Goal: Task Accomplishment & Management: Manage account settings

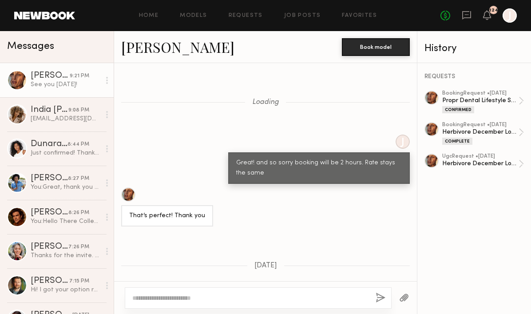
scroll to position [535, 0]
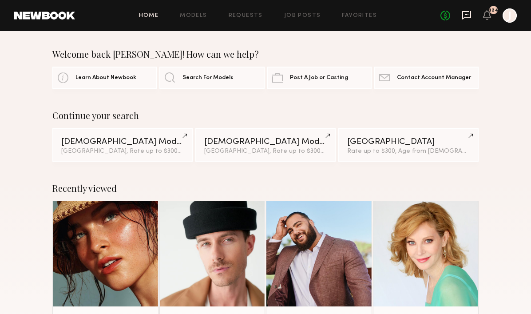
click at [469, 15] on icon at bounding box center [467, 15] width 10 height 10
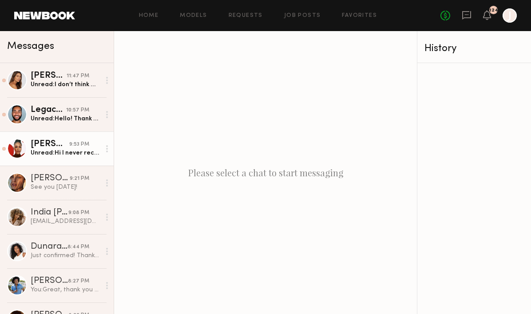
click at [63, 151] on div "Unread: Hi I never received the script for the most recent casting" at bounding box center [66, 153] width 70 height 8
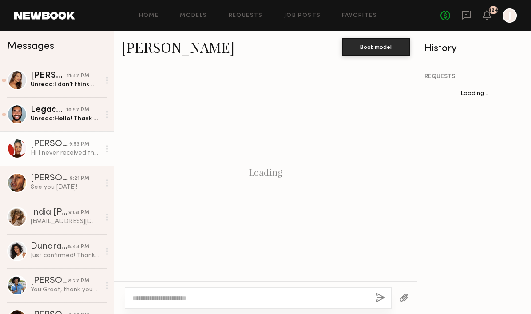
scroll to position [1245, 0]
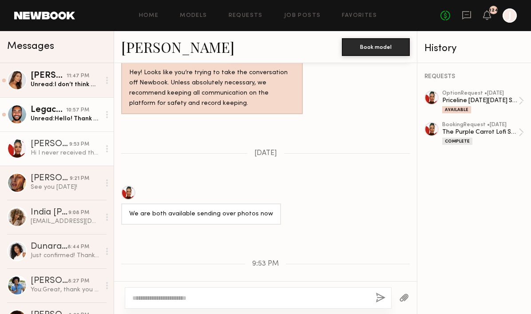
click at [74, 115] on div "Unread: Hello! Thank you for this request but I’m in San Francisco" at bounding box center [66, 119] width 70 height 8
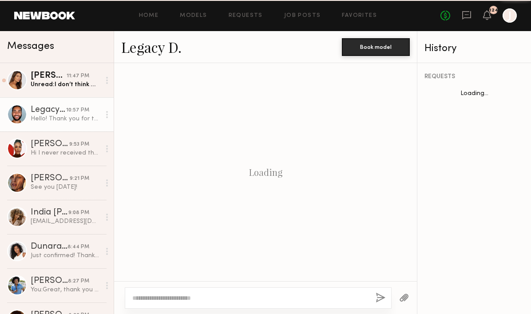
scroll to position [852, 0]
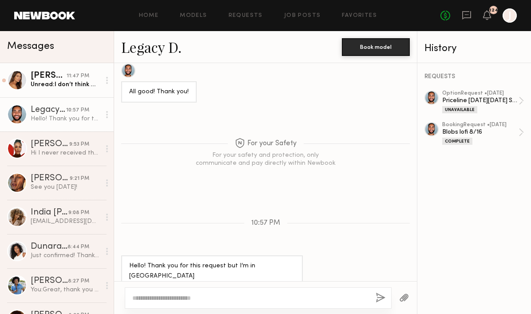
click at [75, 82] on div "Unread: I don’t think my other message went through, but thank you so much for …" at bounding box center [66, 84] width 70 height 8
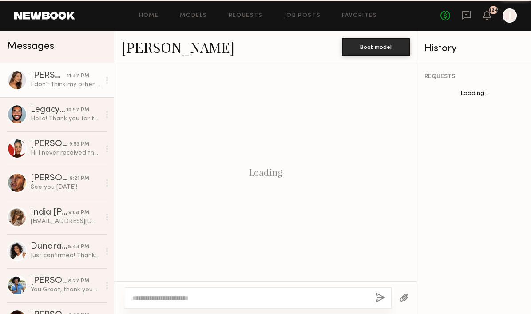
scroll to position [987, 0]
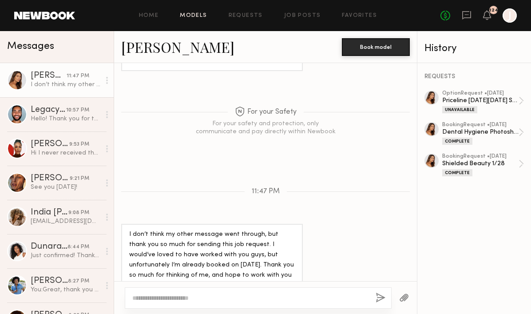
click at [189, 17] on link "Models" at bounding box center [193, 16] width 27 height 6
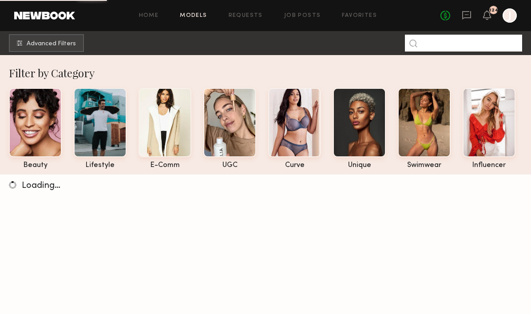
click at [436, 41] on input at bounding box center [463, 43] width 117 height 17
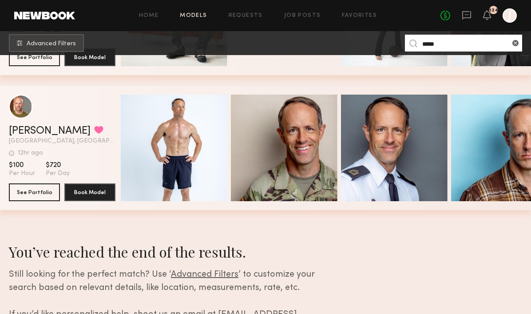
scroll to position [382, 0]
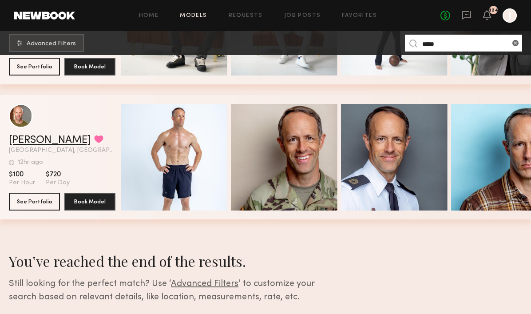
type input "*****"
click at [27, 142] on link "[PERSON_NAME]" at bounding box center [50, 140] width 82 height 11
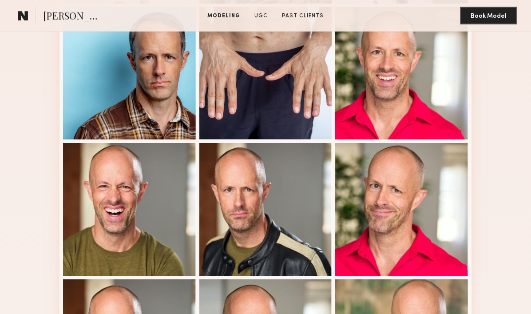
scroll to position [736, 0]
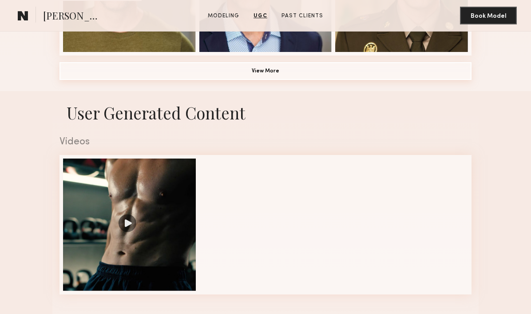
click at [220, 73] on button "View More" at bounding box center [266, 71] width 412 height 18
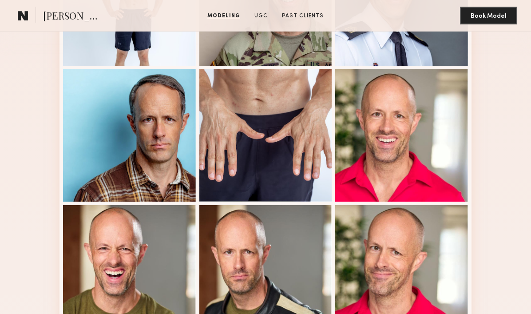
scroll to position [314, 0]
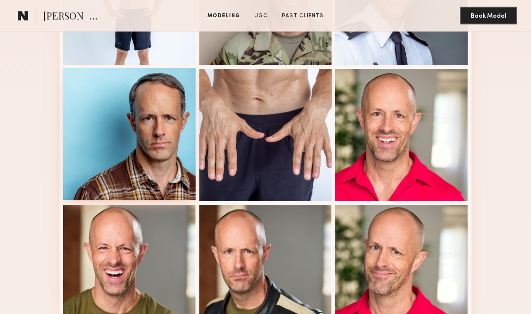
click at [180, 144] on div at bounding box center [129, 134] width 133 height 133
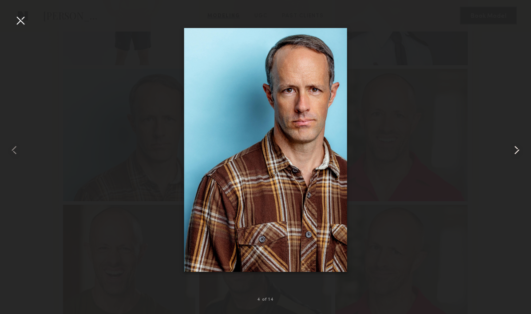
click at [518, 151] on common-icon at bounding box center [517, 150] width 14 height 14
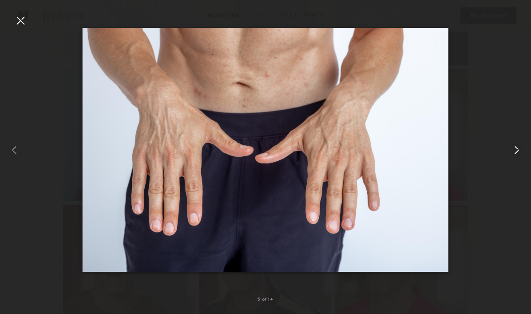
click at [518, 151] on common-icon at bounding box center [517, 150] width 14 height 14
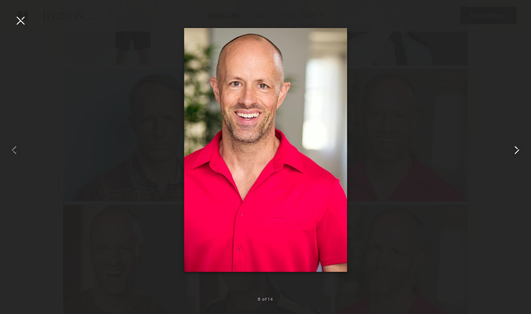
click at [516, 150] on common-icon at bounding box center [517, 150] width 14 height 14
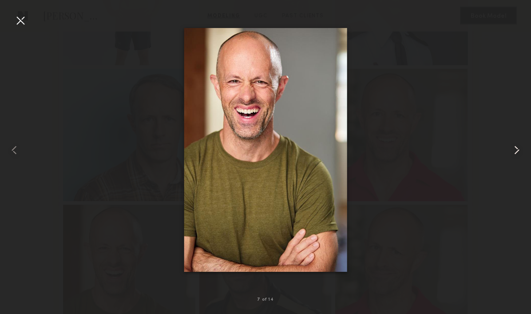
click at [516, 150] on common-icon at bounding box center [517, 150] width 14 height 14
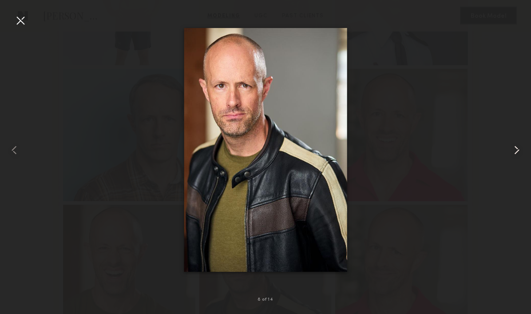
click at [516, 150] on common-icon at bounding box center [517, 150] width 14 height 14
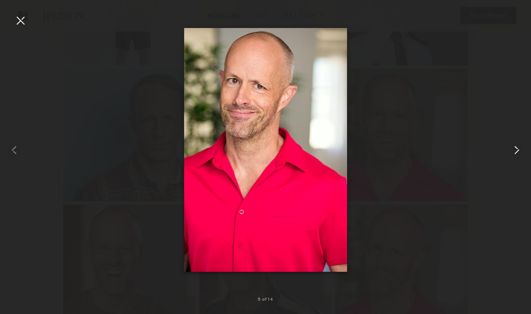
click at [516, 150] on common-icon at bounding box center [517, 150] width 14 height 14
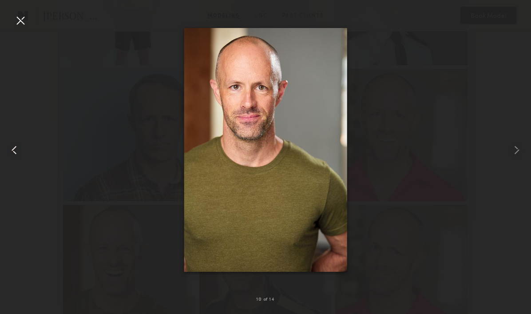
click at [14, 147] on common-icon at bounding box center [14, 150] width 14 height 14
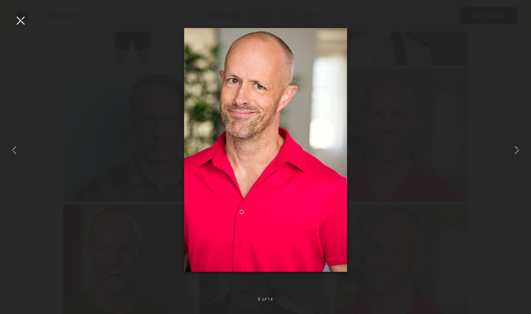
click at [25, 28] on div at bounding box center [265, 149] width 531 height 271
click at [22, 15] on div at bounding box center [20, 20] width 14 height 14
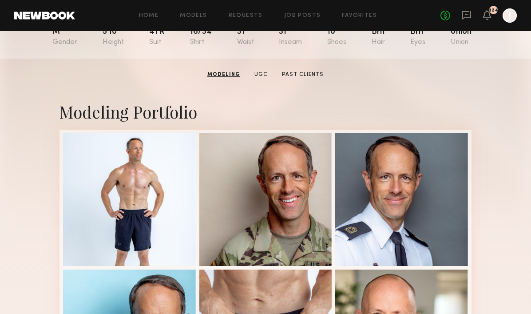
scroll to position [0, 0]
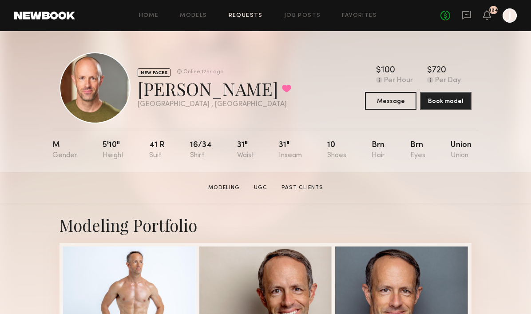
click at [234, 14] on link "Requests" at bounding box center [246, 16] width 34 height 6
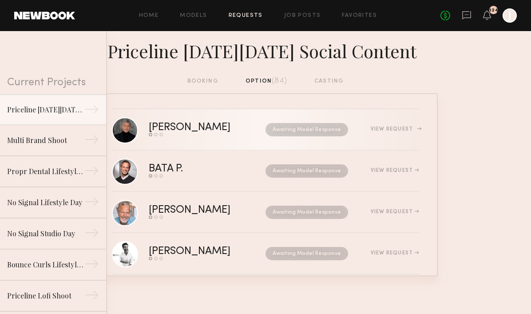
click at [393, 131] on div "View Request" at bounding box center [395, 129] width 48 height 5
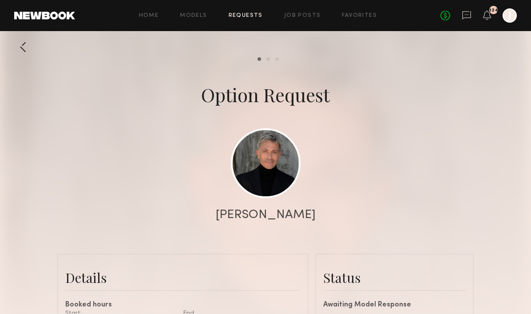
scroll to position [301, 0]
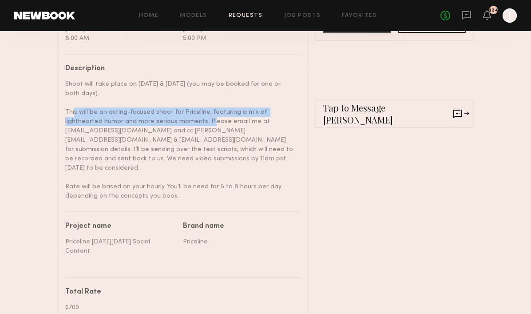
copy div "This will be an acting-focused shoot for Priceline, featuring a mix of lighthea…"
drag, startPoint x: 65, startPoint y: 111, endPoint x: 163, endPoint y: 121, distance: 98.6
click at [163, 121] on div "Shoot will take place on October 7th & 8th (you may be booked for one or both d…" at bounding box center [179, 139] width 229 height 121
copy div "This will be an acting-focused shoot for Priceline, featuring a mix of lighthea…"
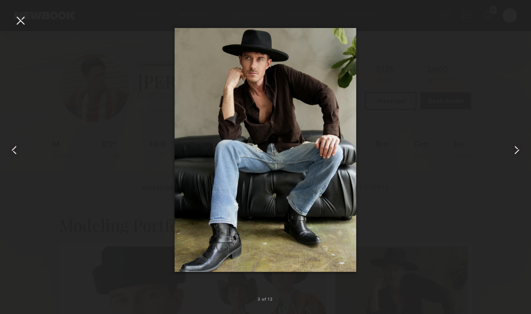
scroll to position [171, 0]
click at [24, 23] on div at bounding box center [20, 20] width 14 height 14
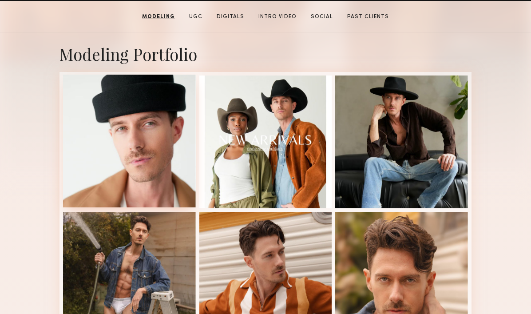
scroll to position [0, 0]
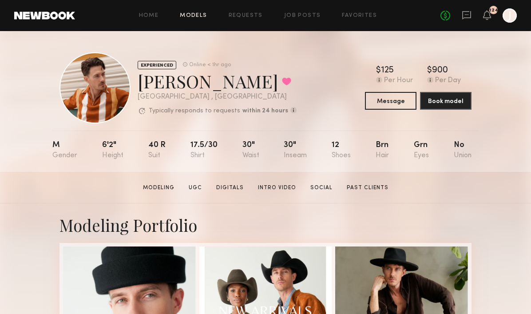
click at [194, 17] on link "Models" at bounding box center [193, 16] width 27 height 6
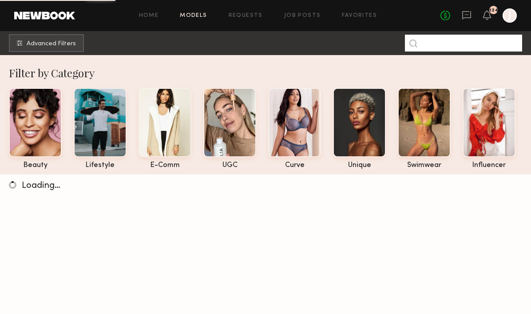
click at [439, 45] on input at bounding box center [463, 43] width 117 height 17
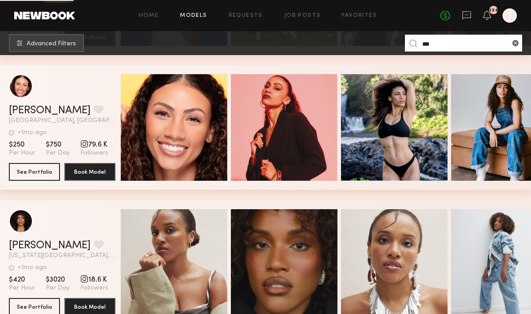
scroll to position [1536, 0]
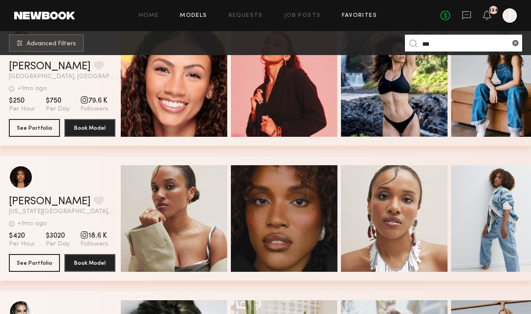
type input "***"
click at [350, 14] on link "Favorites" at bounding box center [359, 16] width 35 height 6
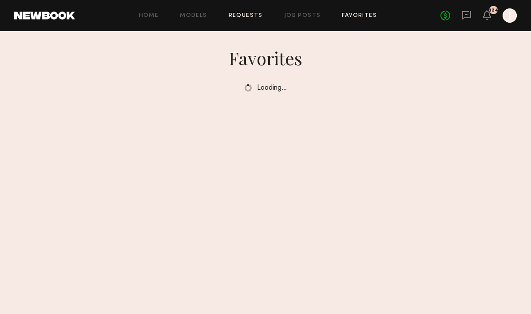
click at [245, 15] on link "Requests" at bounding box center [246, 16] width 34 height 6
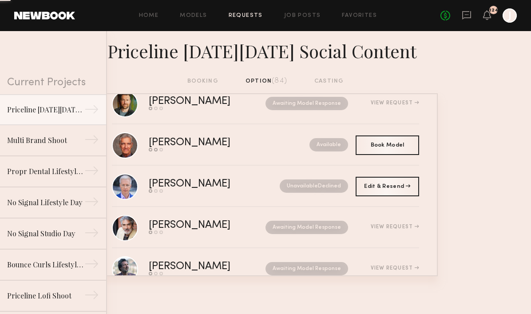
scroll to position [274, 0]
